Goal: Transaction & Acquisition: Obtain resource

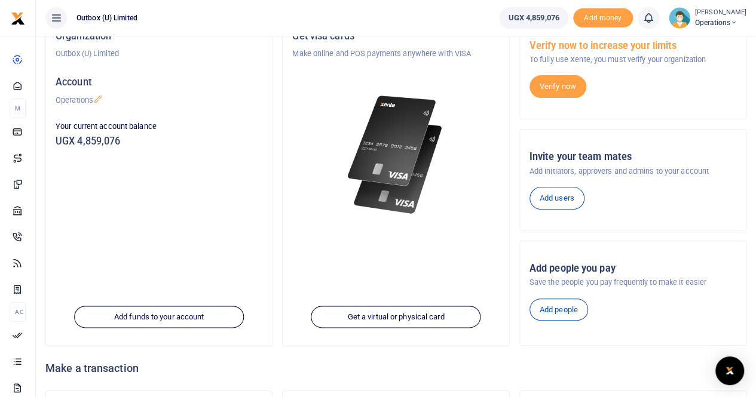
scroll to position [87, 0]
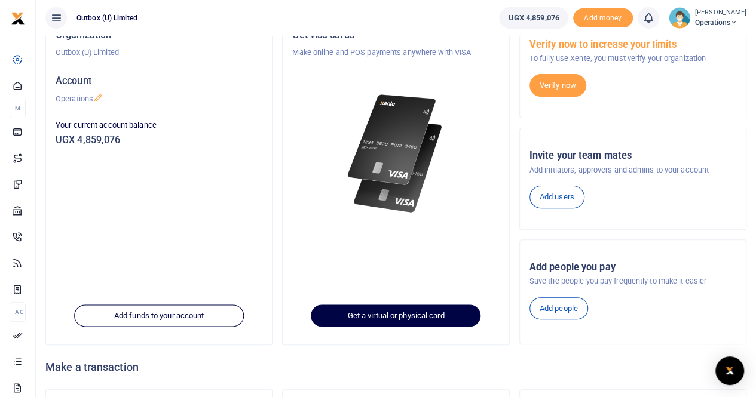
click at [434, 318] on link "Get a virtual or physical card" at bounding box center [396, 316] width 170 height 23
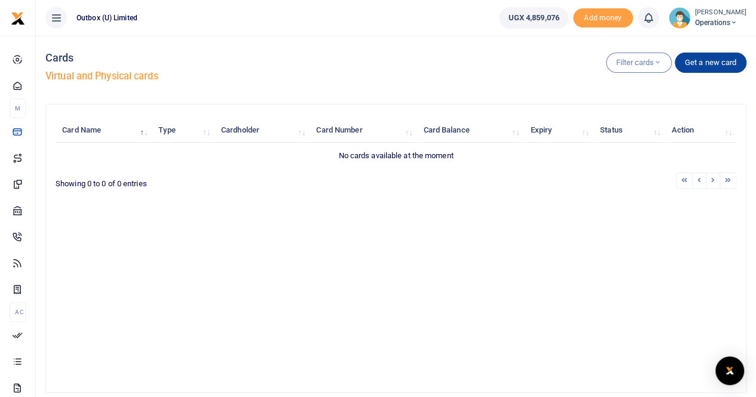
click at [705, 64] on link "Get a new card" at bounding box center [711, 63] width 72 height 20
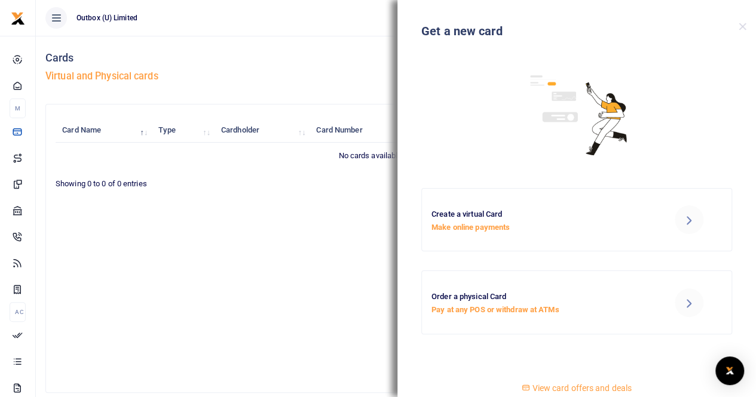
click at [591, 387] on span "View card offers and deals" at bounding box center [582, 389] width 100 height 10
click at [744, 30] on button "Close" at bounding box center [743, 27] width 8 height 8
